Goal: Information Seeking & Learning: Learn about a topic

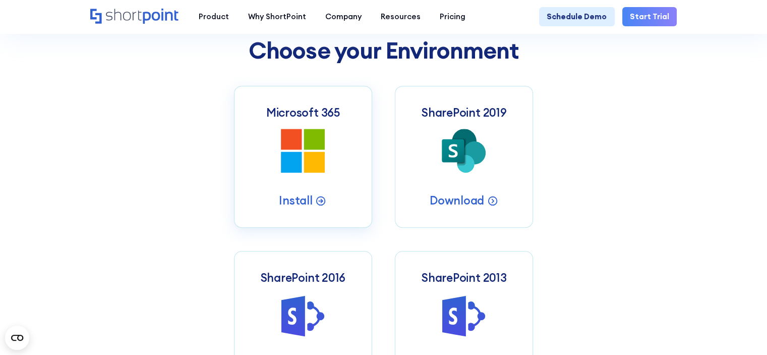
scroll to position [404, 0]
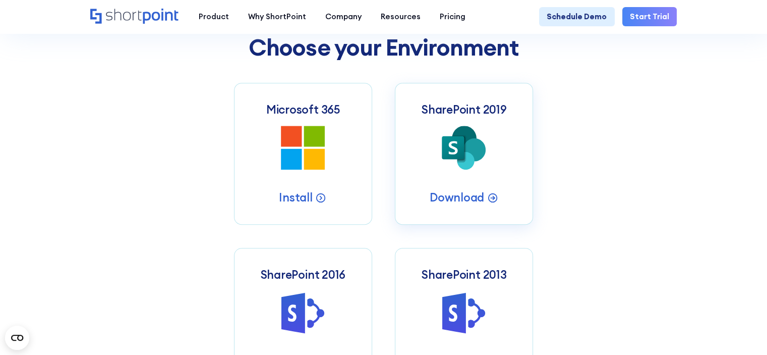
click at [454, 159] on icon at bounding box center [453, 147] width 23 height 23
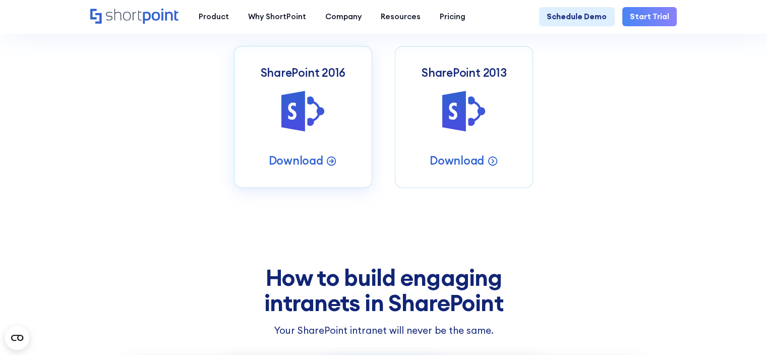
scroll to position [404, 0]
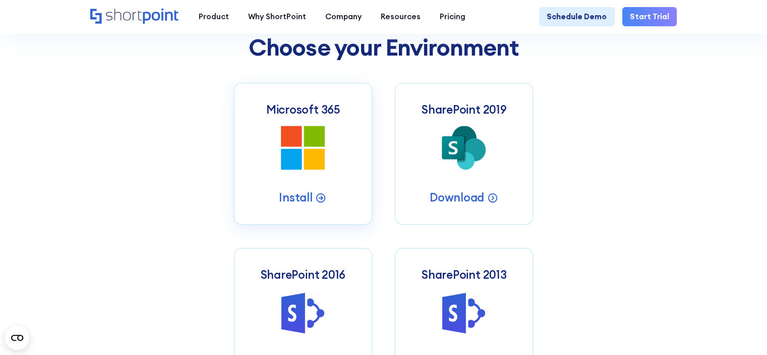
click at [312, 147] on icon at bounding box center [314, 136] width 21 height 21
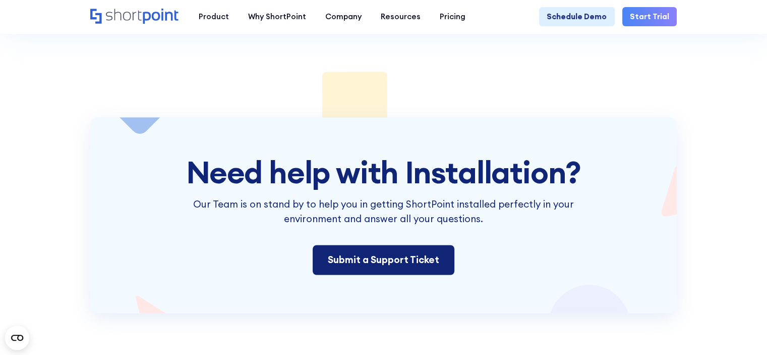
scroll to position [1463, 0]
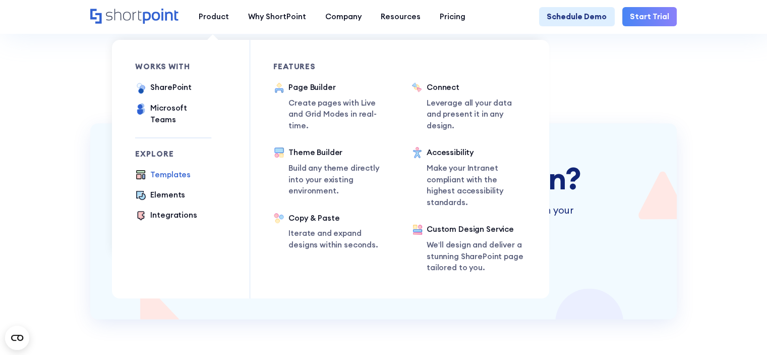
click at [172, 169] on div "Templates" at bounding box center [170, 175] width 40 height 12
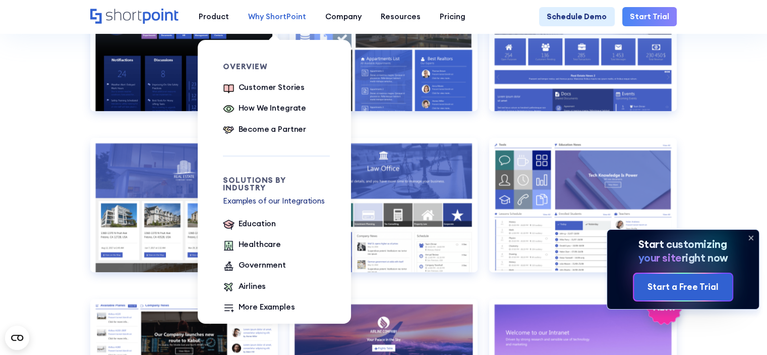
scroll to position [908, 0]
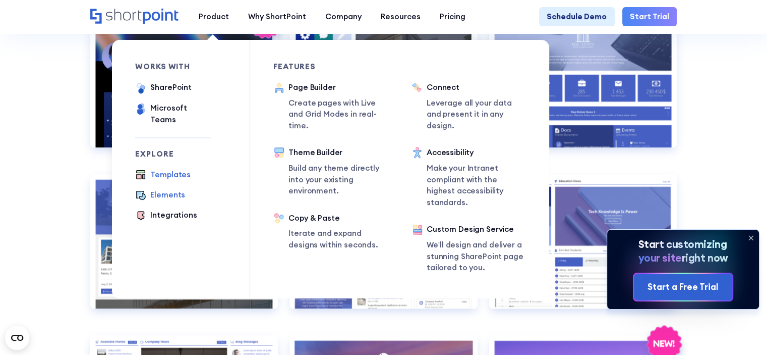
click at [155, 189] on div "Elements" at bounding box center [167, 195] width 35 height 12
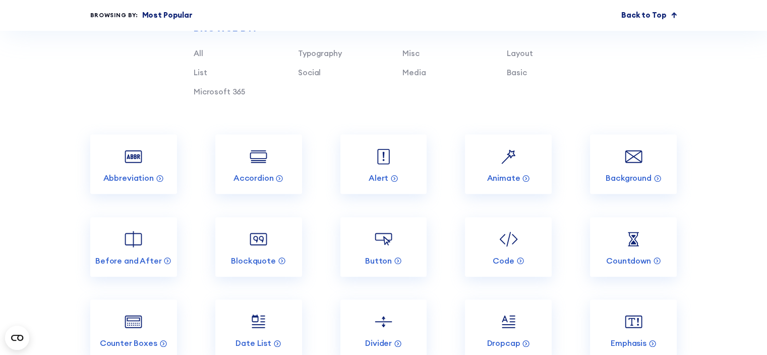
scroll to position [958, 0]
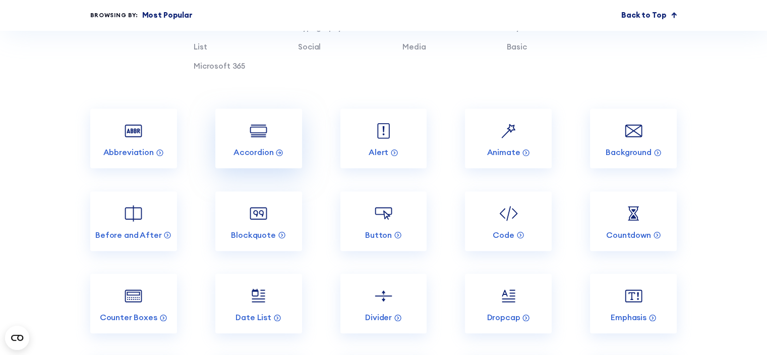
click at [270, 153] on link "Accordion" at bounding box center [258, 138] width 87 height 60
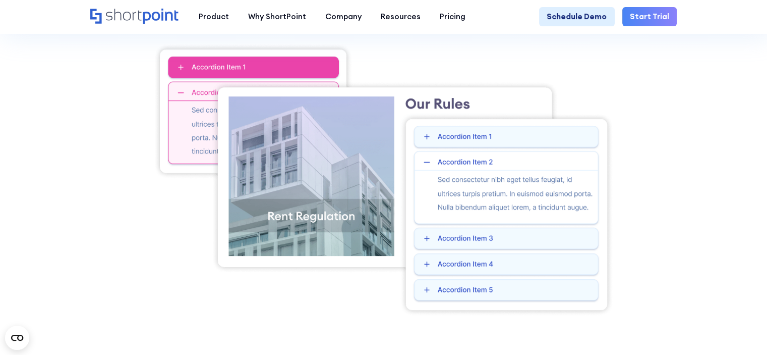
scroll to position [303, 0]
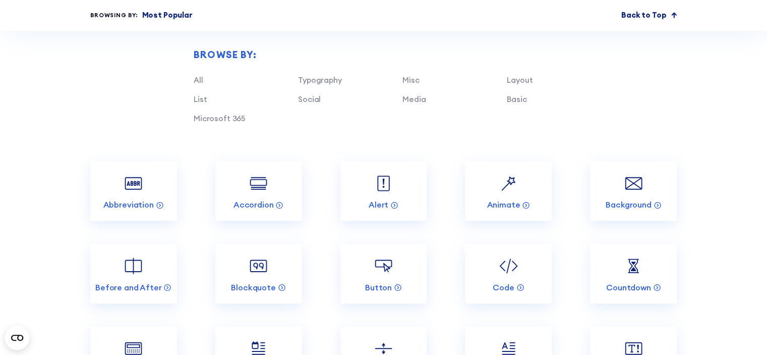
scroll to position [858, 0]
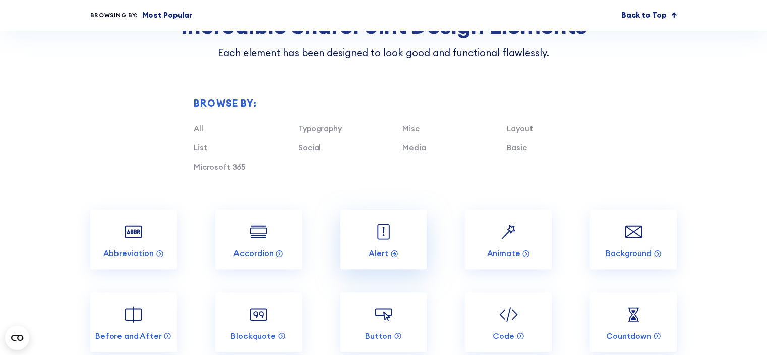
click at [388, 243] on img at bounding box center [383, 231] width 23 height 23
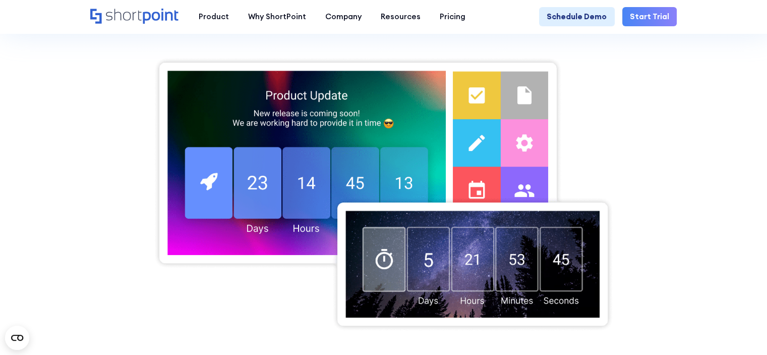
scroll to position [303, 0]
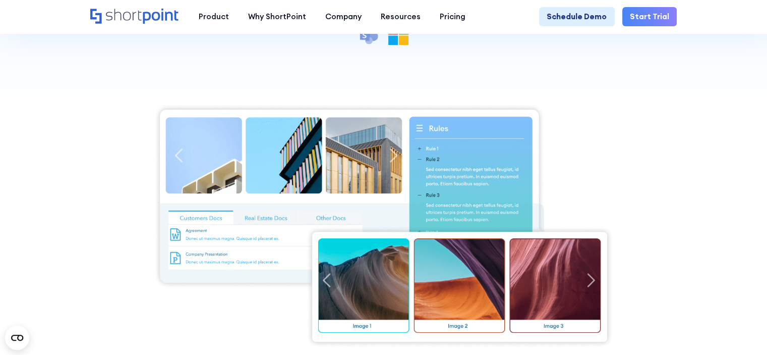
scroll to position [252, 0]
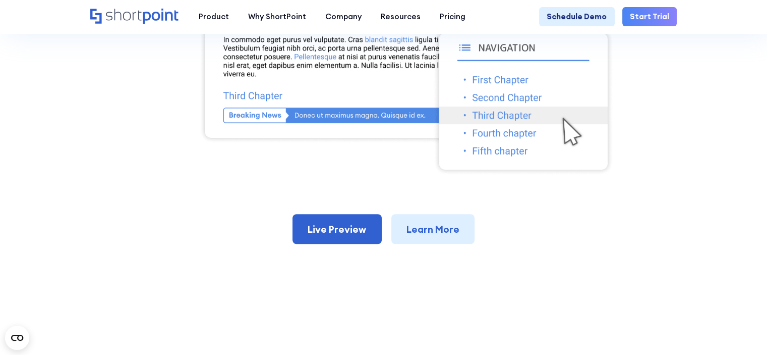
scroll to position [504, 0]
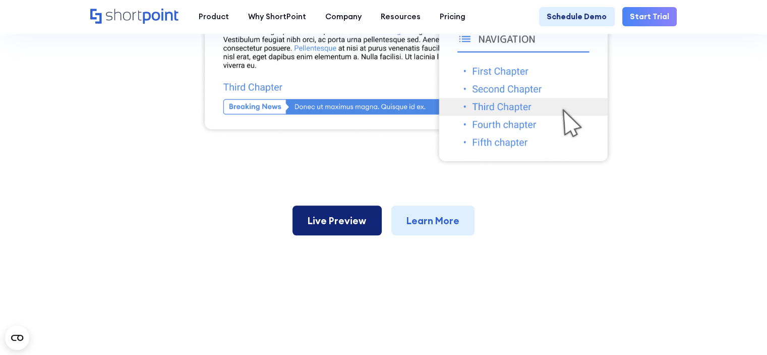
click at [352, 216] on link "Live Preview" at bounding box center [337, 220] width 89 height 30
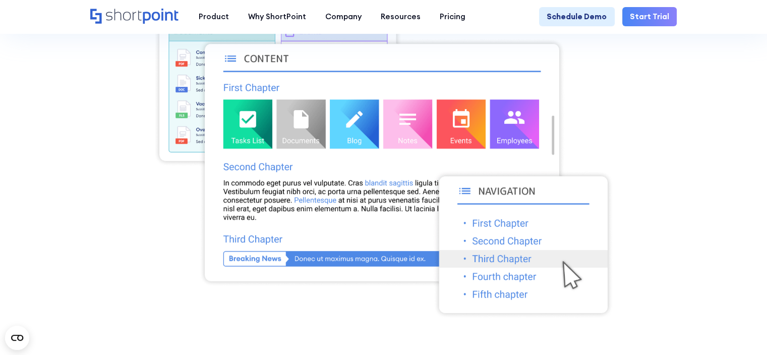
scroll to position [353, 0]
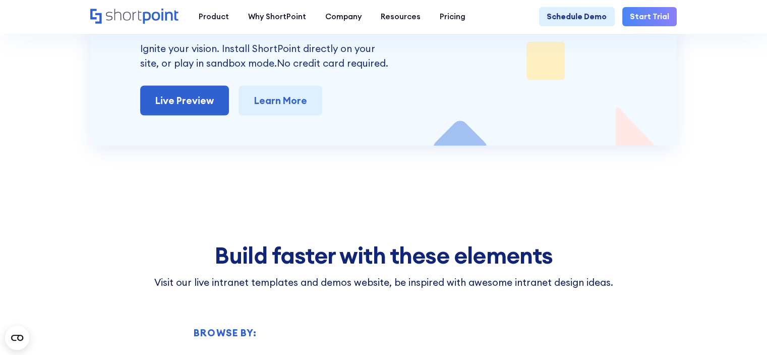
scroll to position [2119, 0]
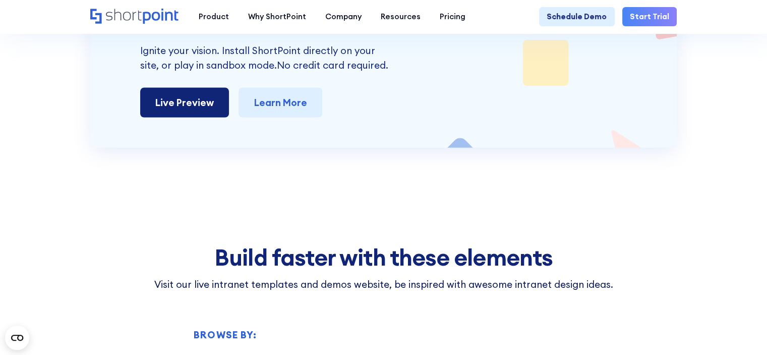
click at [151, 97] on link "Live Preview" at bounding box center [184, 103] width 89 height 30
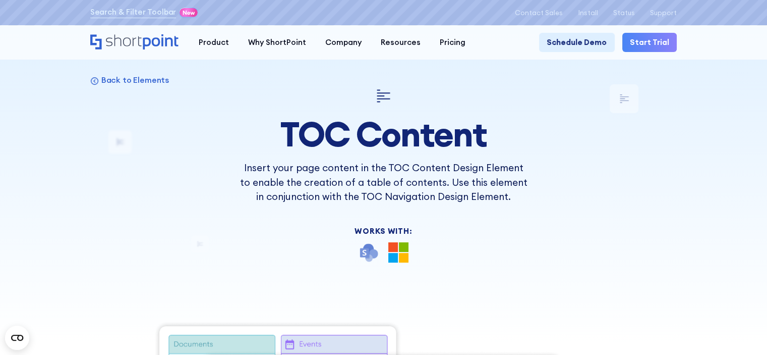
scroll to position [0, 0]
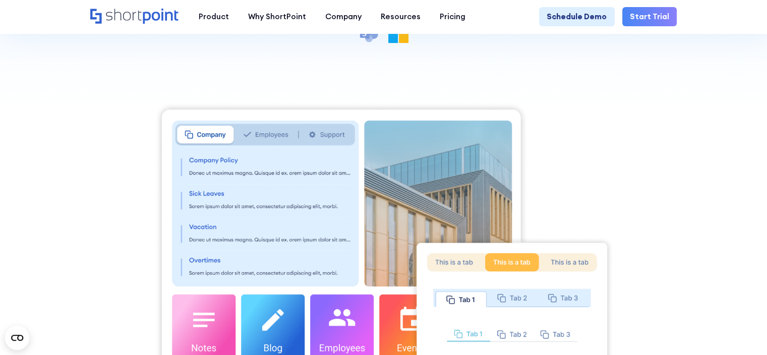
scroll to position [202, 0]
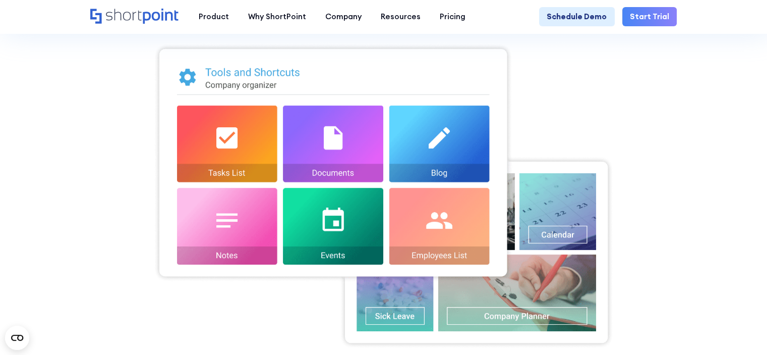
scroll to position [303, 0]
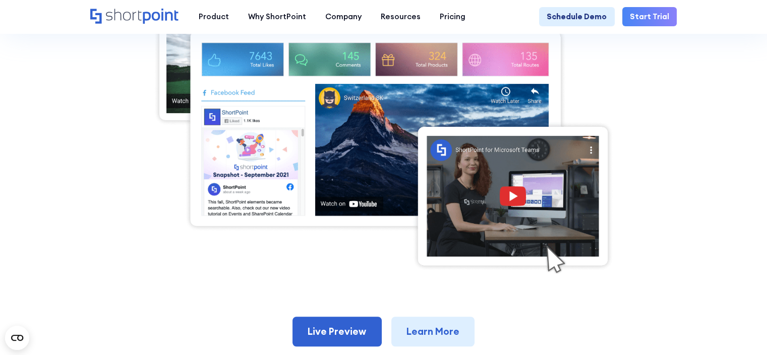
scroll to position [404, 0]
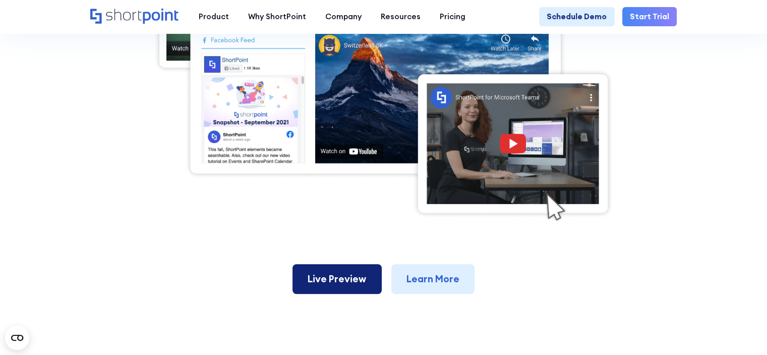
click at [320, 287] on link "Live Preview" at bounding box center [337, 279] width 89 height 30
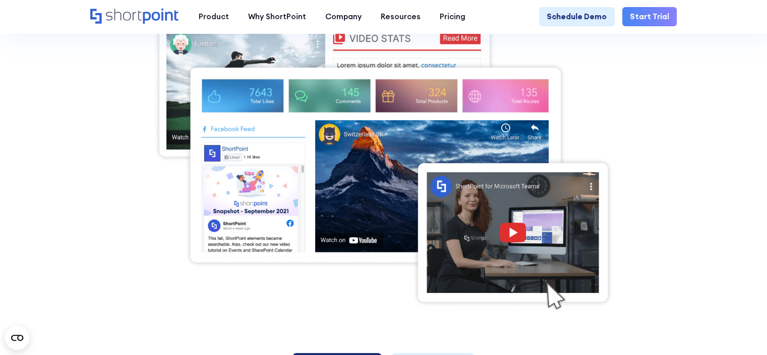
scroll to position [303, 0]
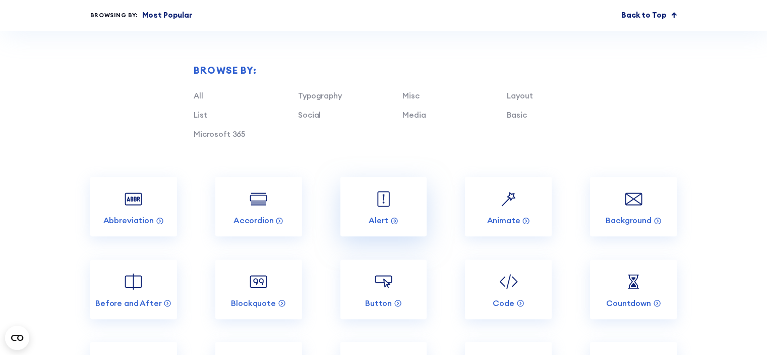
scroll to position [908, 0]
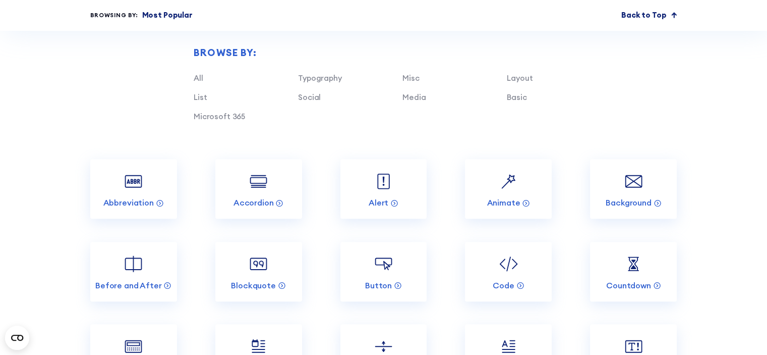
drag, startPoint x: 620, startPoint y: 159, endPoint x: 611, endPoint y: 151, distance: 11.4
click at [612, 152] on div "Browse by: All Typography Misc Layout List Social Media Basic Microsoft 365" at bounding box center [383, 85] width 587 height 150
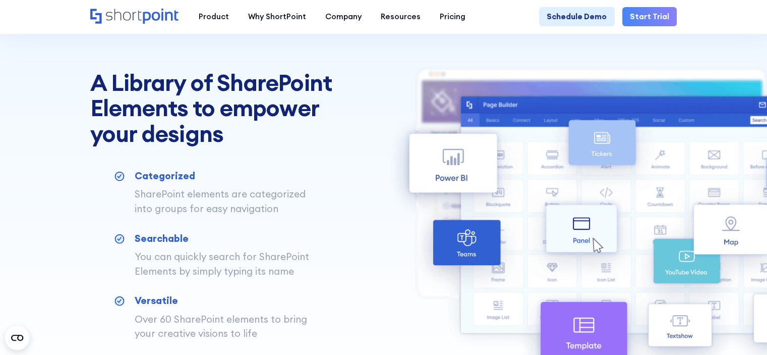
scroll to position [350, 0]
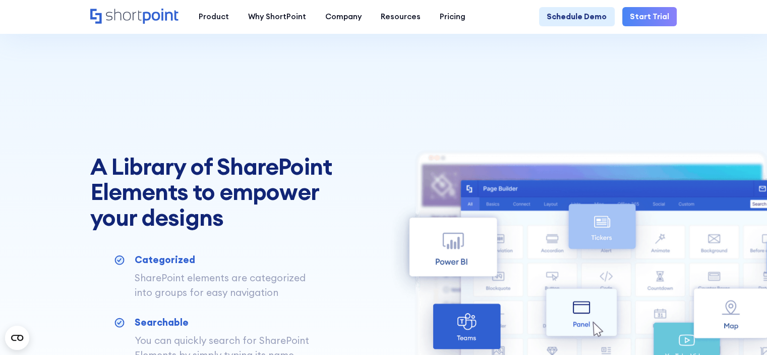
click at [434, 106] on div "A Library of SharePoint Elements to empower your designs Categorized SharePoint…" at bounding box center [383, 288] width 767 height 405
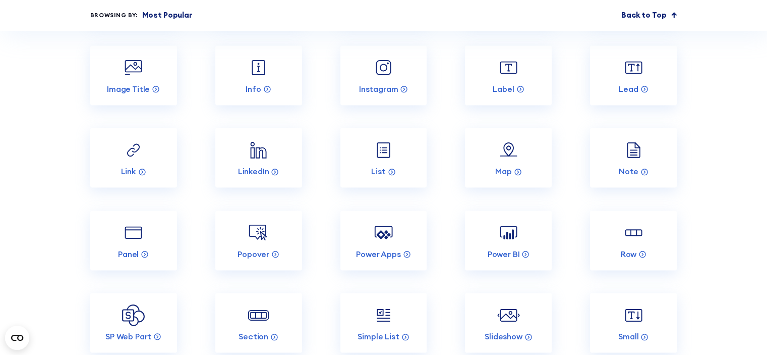
scroll to position [1409, 0]
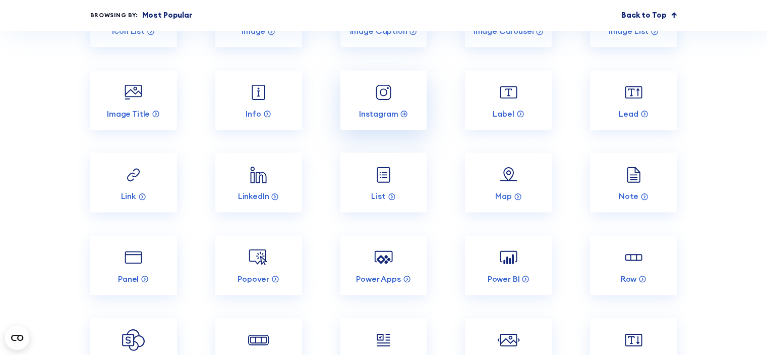
click at [389, 101] on img at bounding box center [383, 92] width 23 height 23
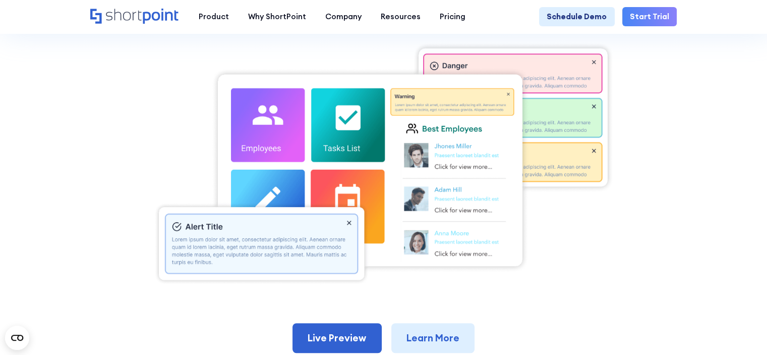
scroll to position [353, 0]
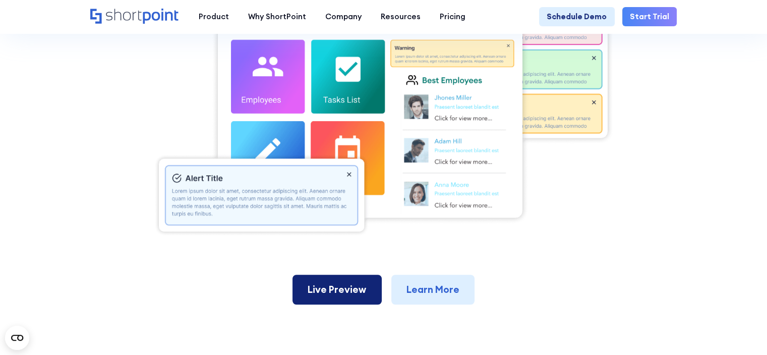
click at [330, 289] on link "Live Preview" at bounding box center [337, 289] width 89 height 30
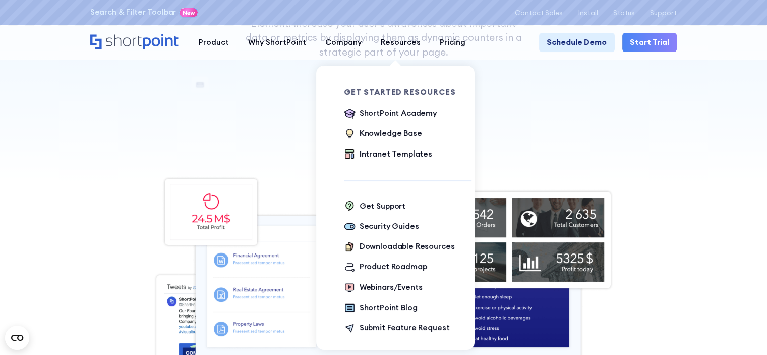
scroll to position [252, 0]
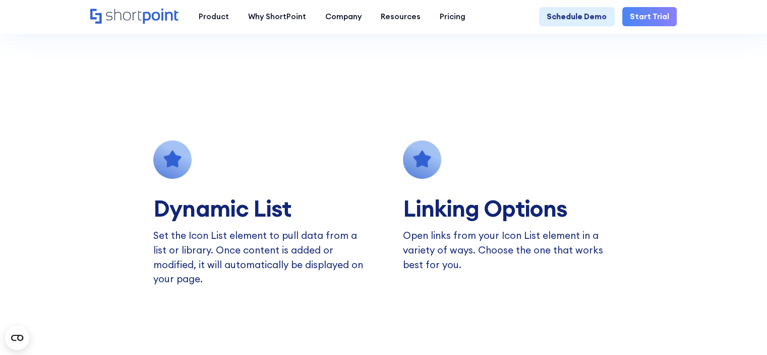
scroll to position [504, 0]
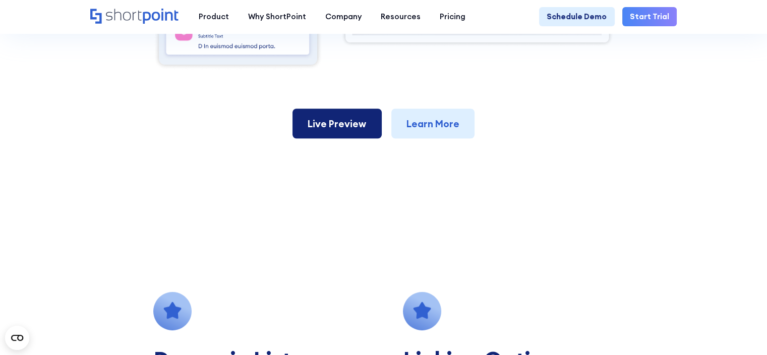
click at [346, 111] on link "Live Preview" at bounding box center [337, 123] width 89 height 30
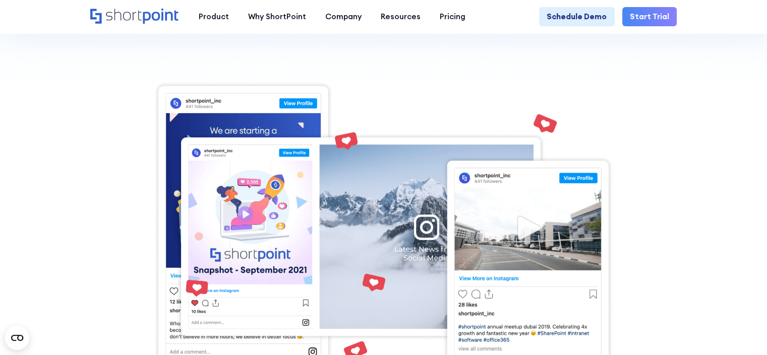
scroll to position [252, 0]
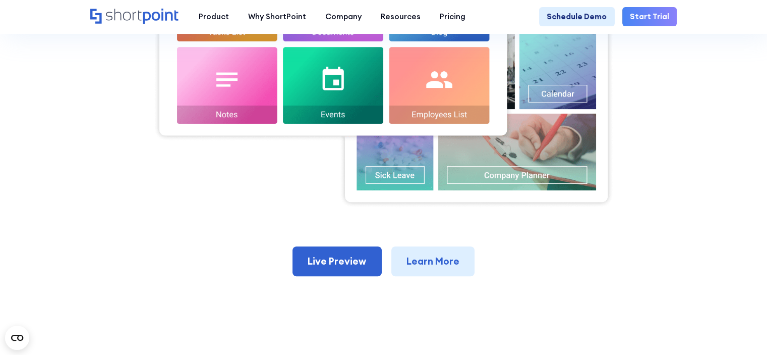
scroll to position [404, 0]
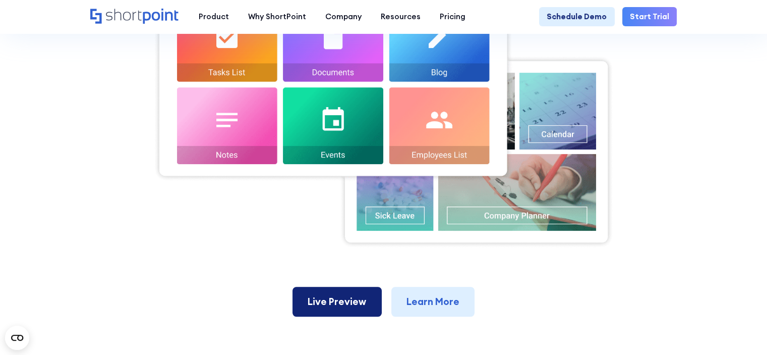
click at [325, 296] on link "Live Preview" at bounding box center [337, 302] width 89 height 30
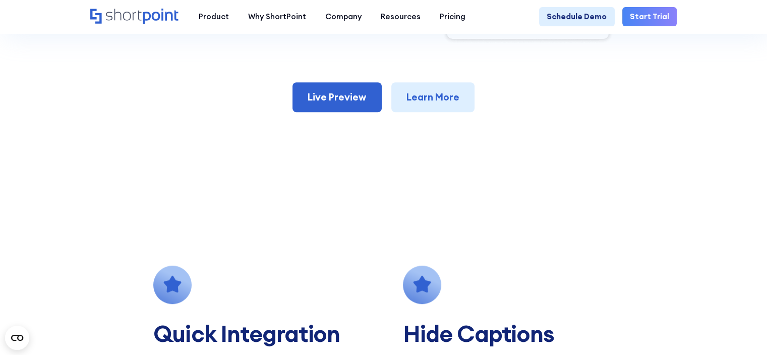
scroll to position [605, 0]
click at [361, 110] on link "Live Preview" at bounding box center [337, 97] width 89 height 30
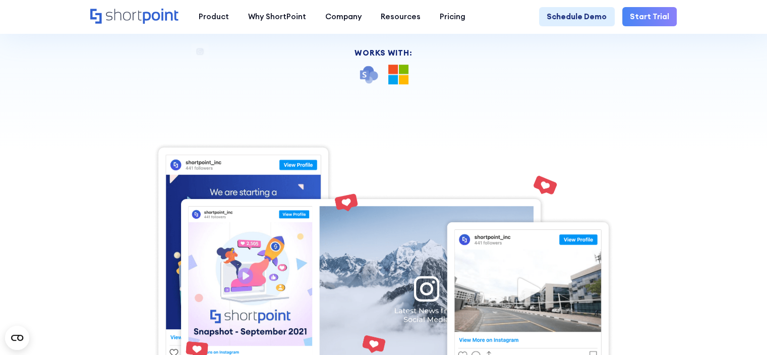
scroll to position [202, 0]
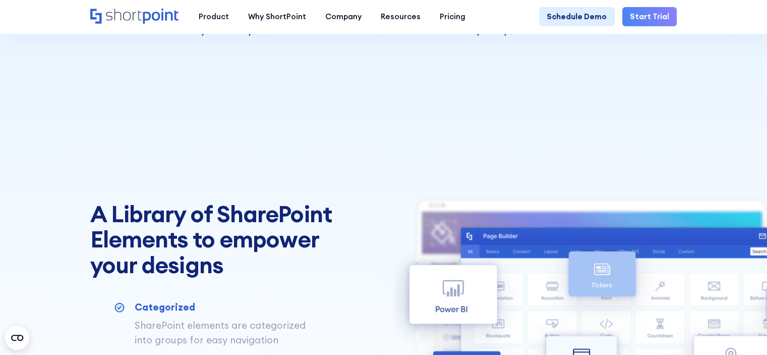
scroll to position [101, 0]
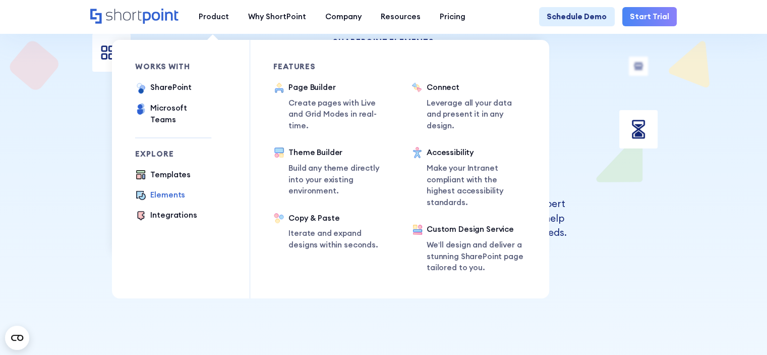
click at [167, 189] on div "Elements" at bounding box center [167, 195] width 35 height 12
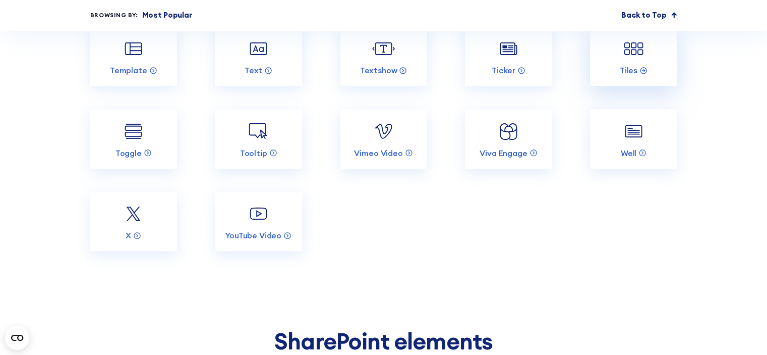
scroll to position [1866, 0]
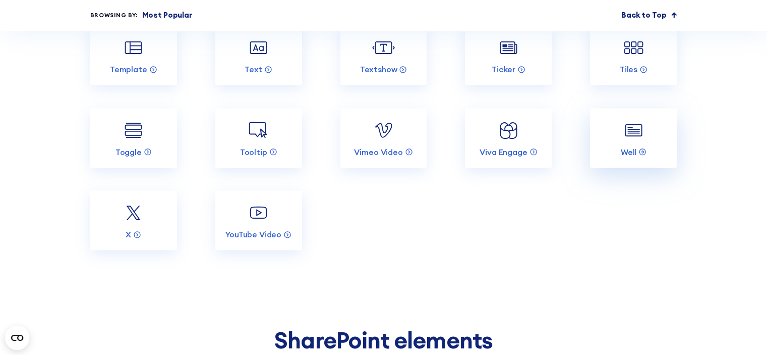
click at [634, 142] on img at bounding box center [633, 130] width 23 height 23
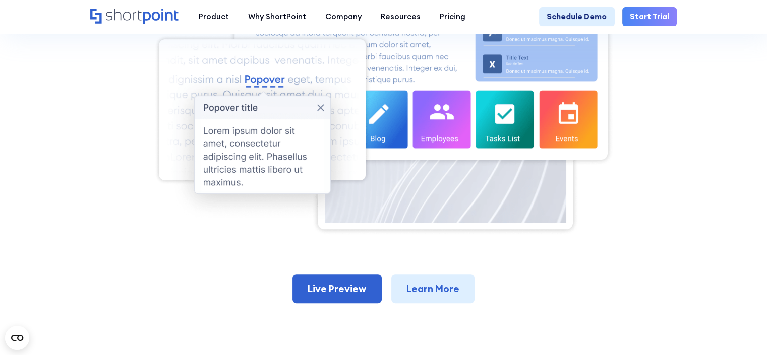
scroll to position [353, 0]
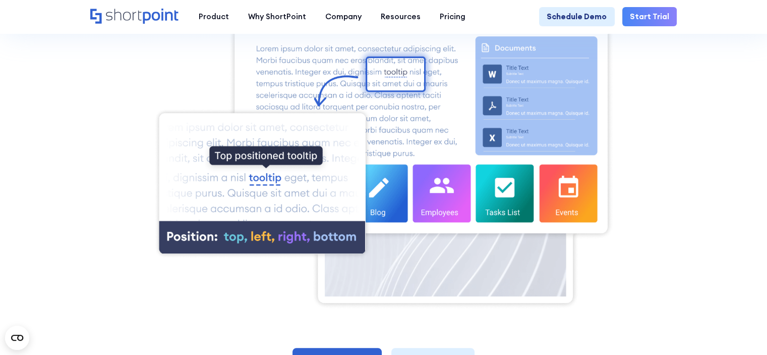
scroll to position [303, 0]
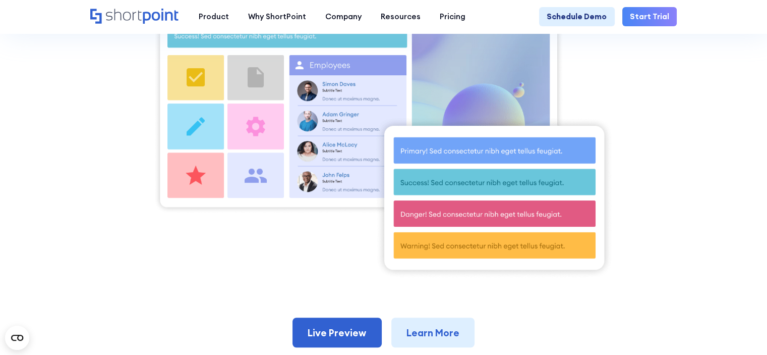
scroll to position [322, 0]
